Goal: Submit feedback/report problem

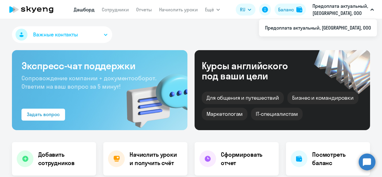
select select "30"
click at [366, 160] on circle at bounding box center [367, 161] width 17 height 17
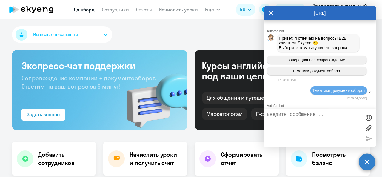
scroll to position [476, 0]
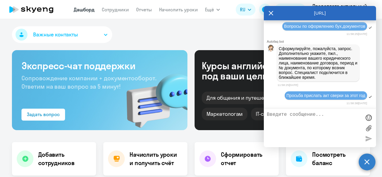
click at [270, 12] on icon at bounding box center [271, 13] width 4 height 4
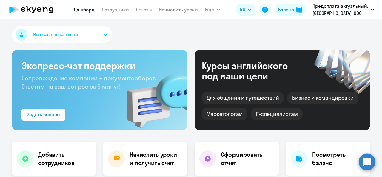
click at [367, 156] on circle at bounding box center [367, 161] width 17 height 17
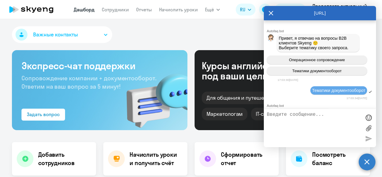
scroll to position [473, 0]
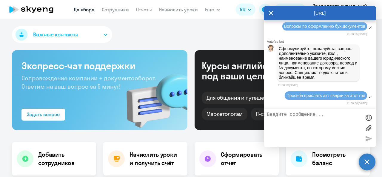
click at [312, 124] on textarea at bounding box center [314, 128] width 94 height 32
type textarea "j"
type textarea "л"
type textarea "лператор"
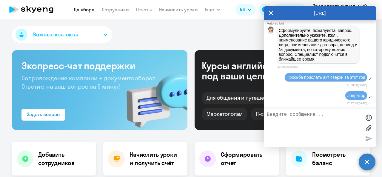
scroll to position [494, 0]
type textarea "оператор"
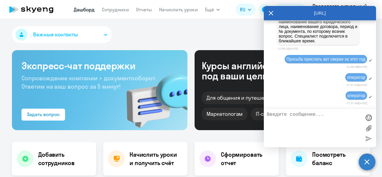
click at [366, 164] on circle at bounding box center [367, 161] width 17 height 17
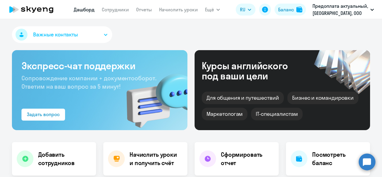
click at [366, 164] on circle at bounding box center [367, 161] width 17 height 17
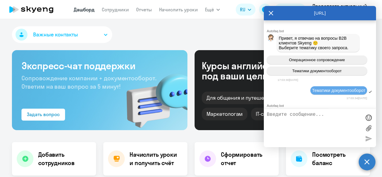
scroll to position [510, 0]
